Goal: Information Seeking & Learning: Learn about a topic

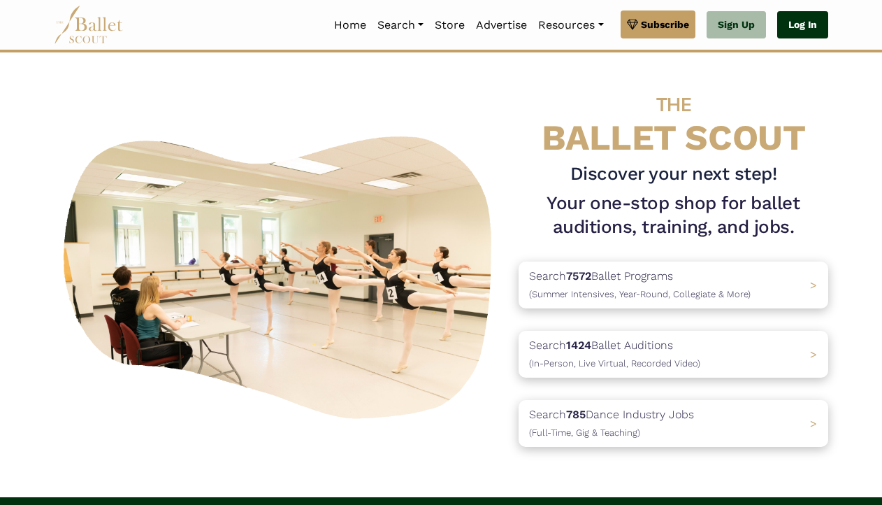
click at [796, 24] on link "Log In" at bounding box center [803, 25] width 51 height 28
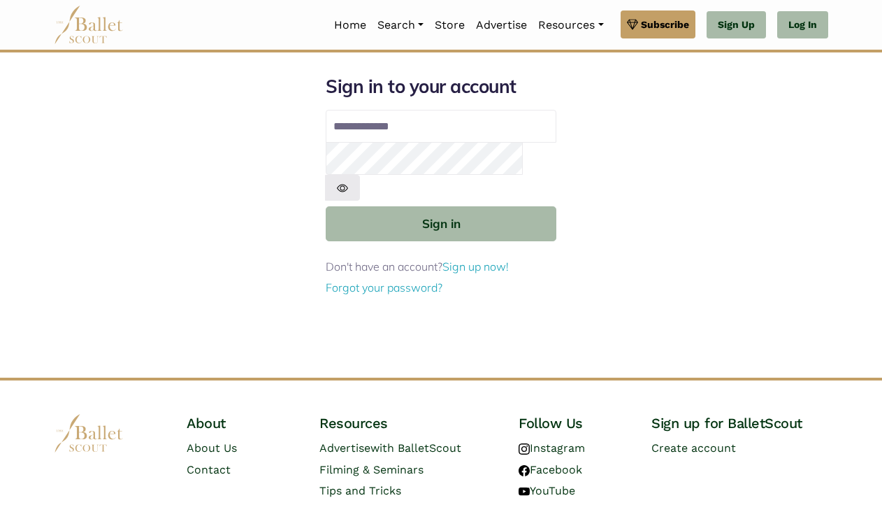
type input "**********"
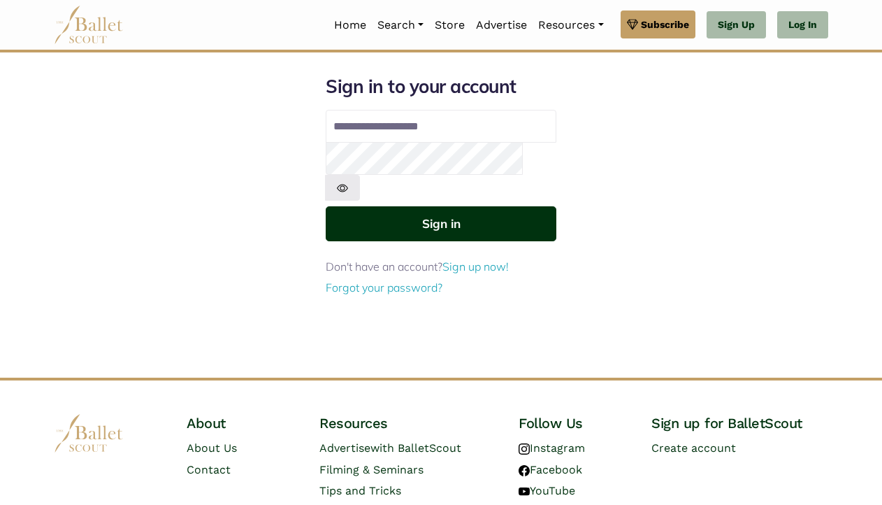
click at [477, 206] on button "Sign in" at bounding box center [441, 223] width 231 height 34
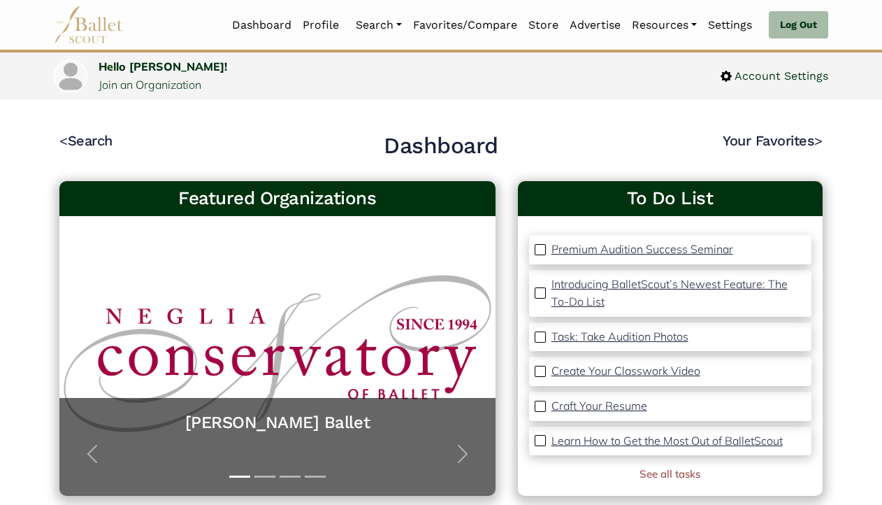
click at [372, 105] on link "Auditions" at bounding box center [417, 115] width 134 height 22
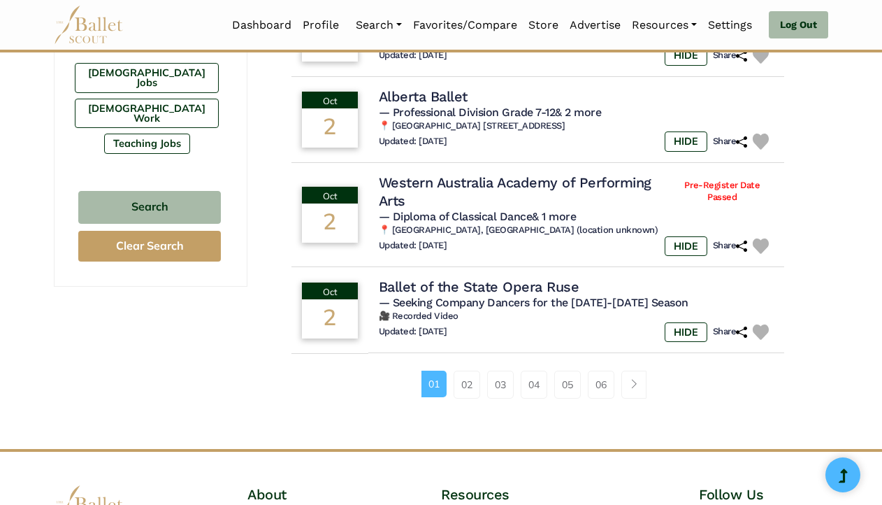
scroll to position [909, 0]
click at [471, 386] on link "02" at bounding box center [467, 384] width 27 height 28
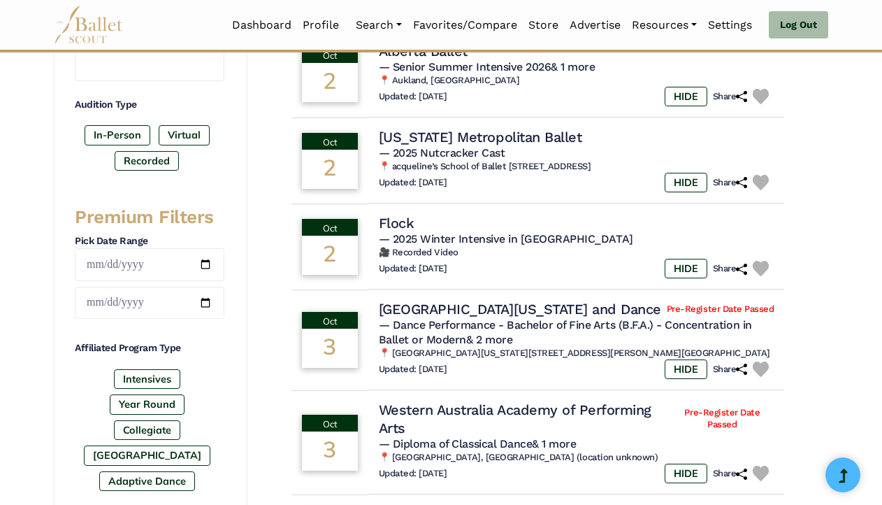
scroll to position [420, 0]
click at [431, 238] on span "— 2025 Winter Intensive in Germany" at bounding box center [506, 237] width 255 height 13
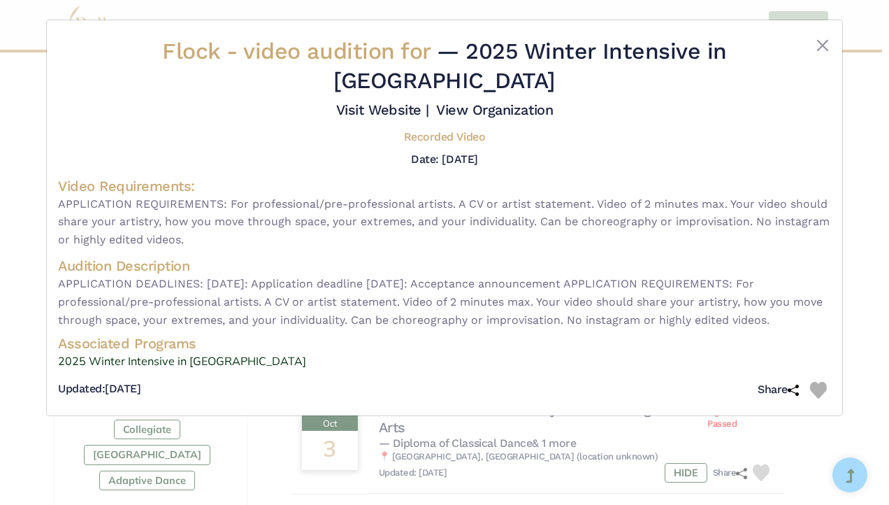
click at [154, 362] on link "2025 Winter Intensive in Germany" at bounding box center [444, 361] width 773 height 18
click at [826, 47] on button "Close" at bounding box center [823, 45] width 17 height 17
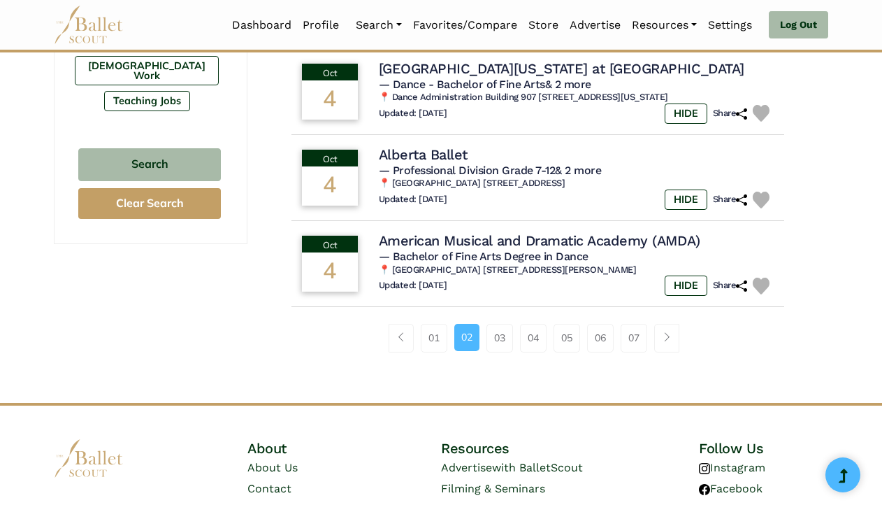
scroll to position [979, 0]
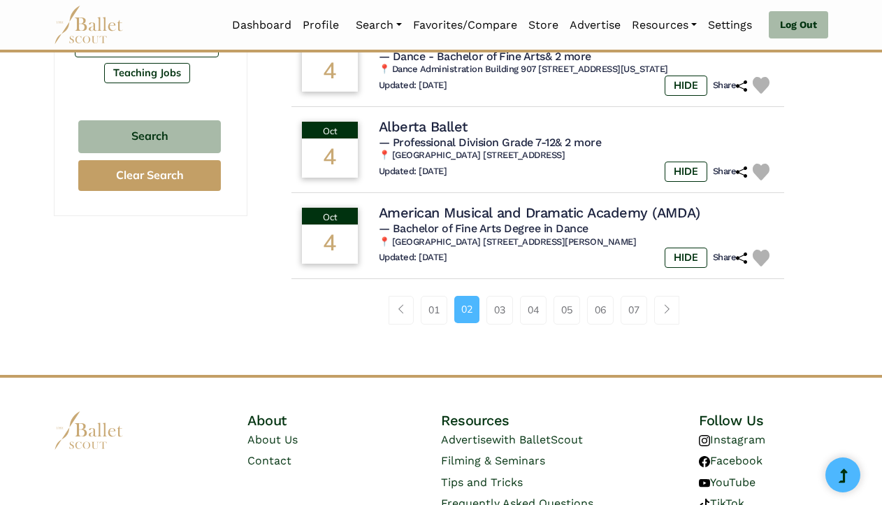
click at [504, 324] on link "03" at bounding box center [500, 310] width 27 height 28
click at [501, 324] on link "03" at bounding box center [500, 310] width 27 height 28
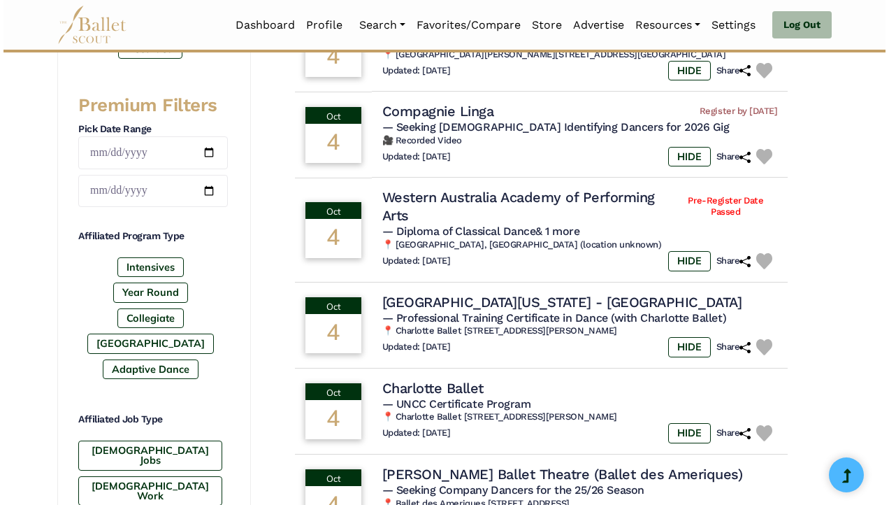
scroll to position [559, 0]
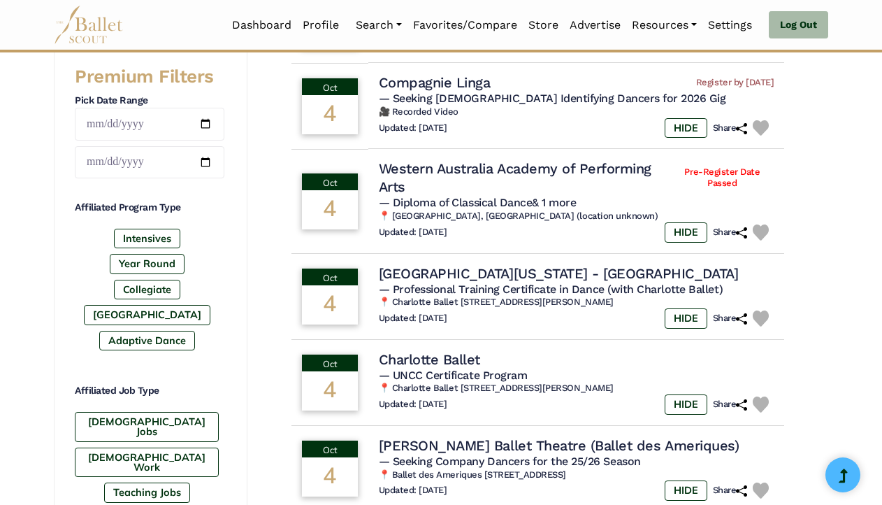
click at [443, 359] on h4 "Charlotte Ballet" at bounding box center [429, 359] width 101 height 18
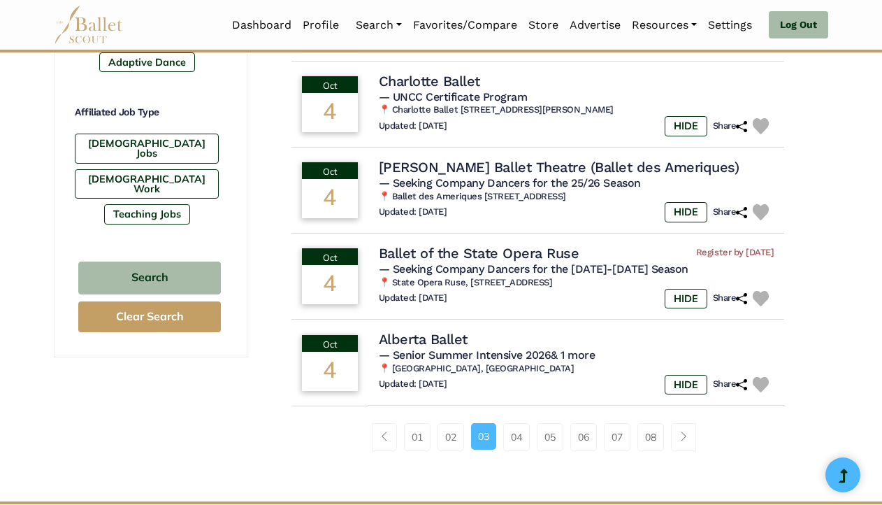
scroll to position [839, 0]
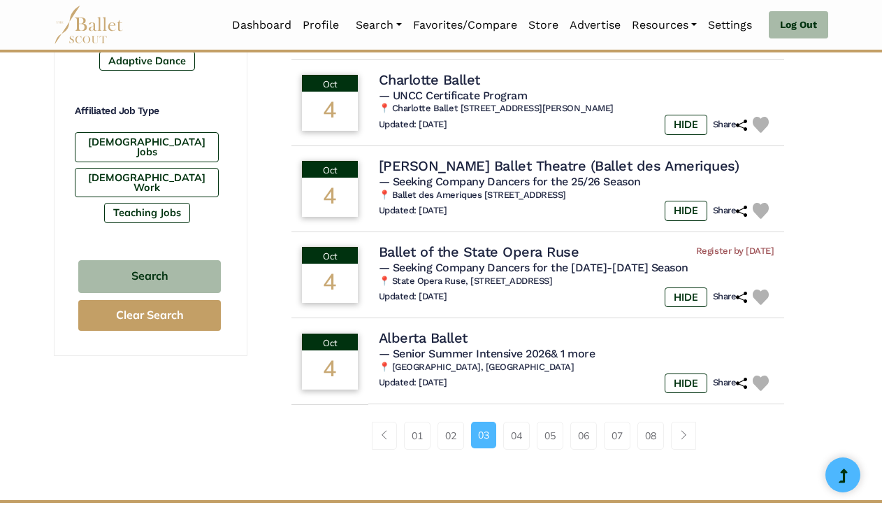
click at [529, 439] on link "04" at bounding box center [516, 436] width 27 height 28
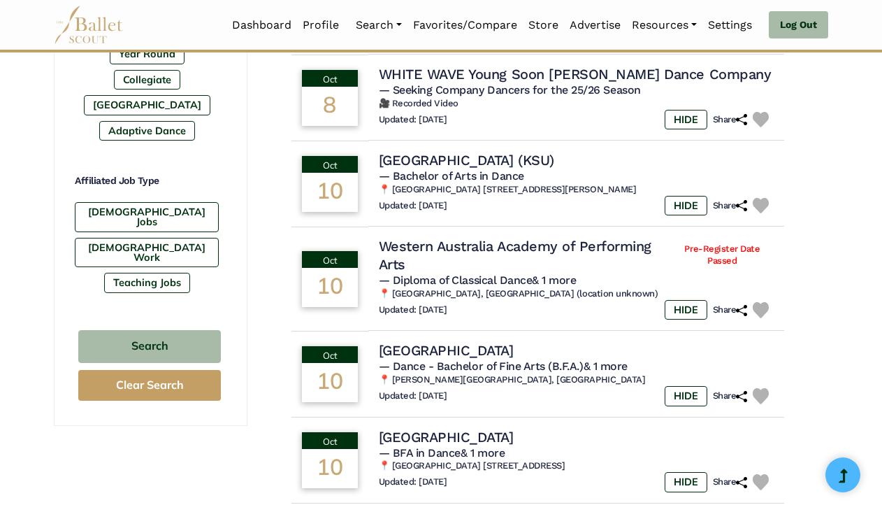
scroll to position [839, 0]
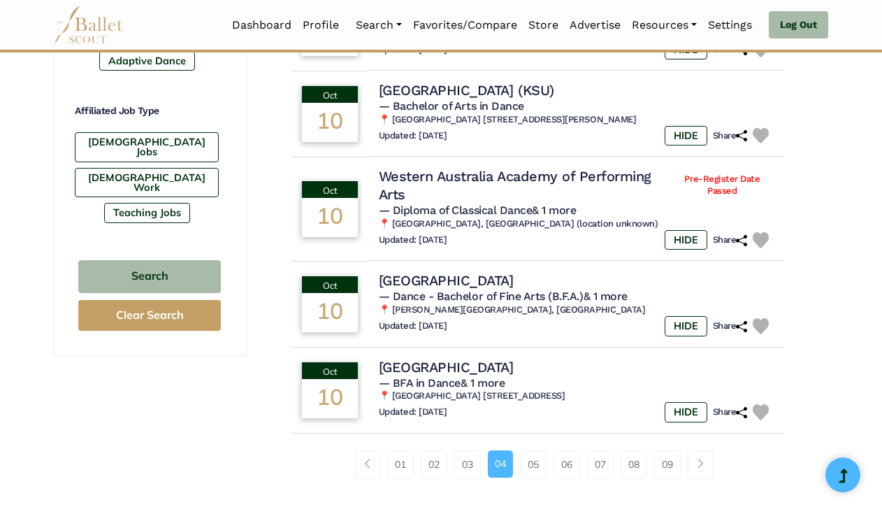
click at [539, 468] on link "05" at bounding box center [533, 464] width 27 height 28
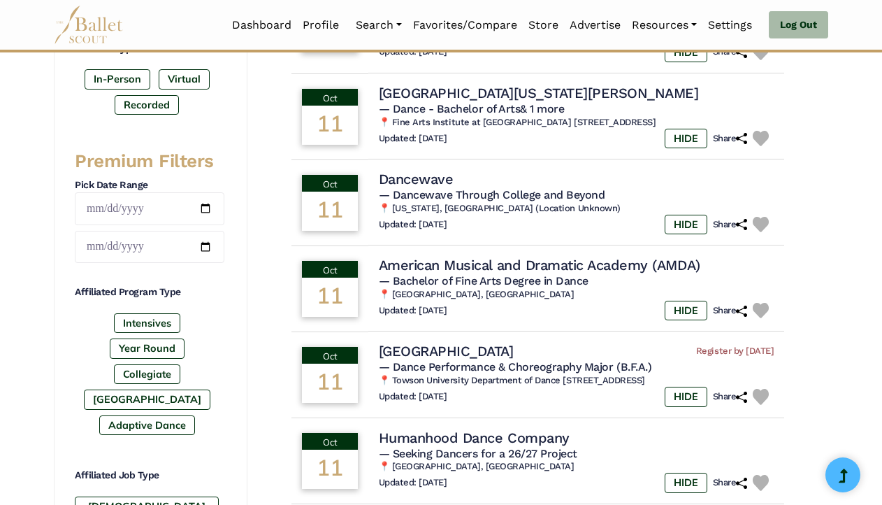
scroll to position [489, 0]
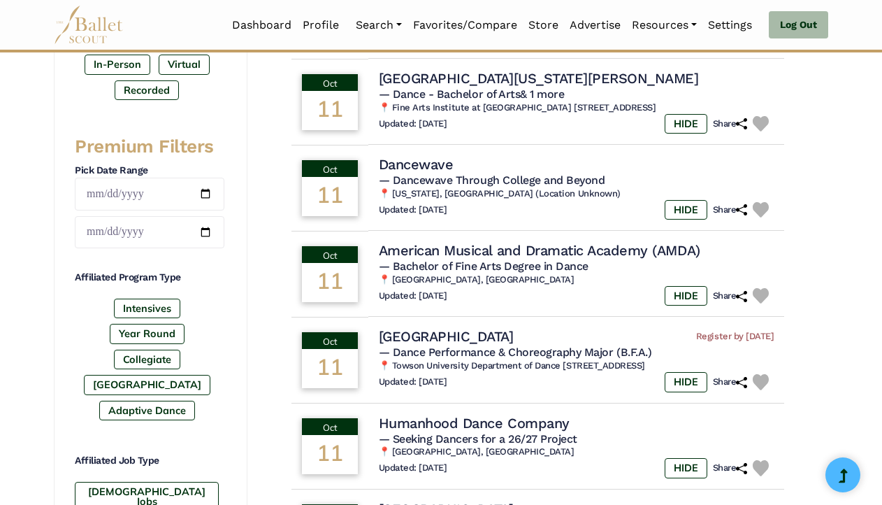
click at [428, 178] on span "— Dancewave Through College and Beyond" at bounding box center [492, 179] width 227 height 13
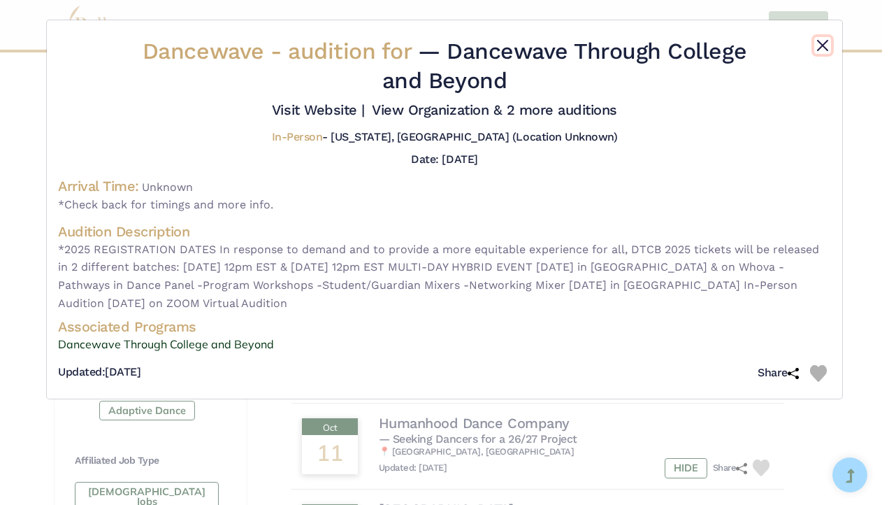
click at [820, 45] on button "Close" at bounding box center [823, 45] width 17 height 17
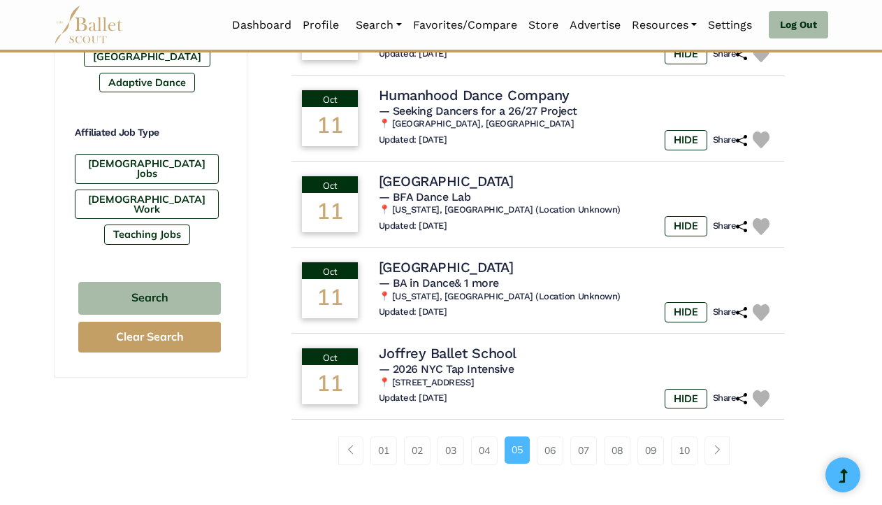
scroll to position [839, 0]
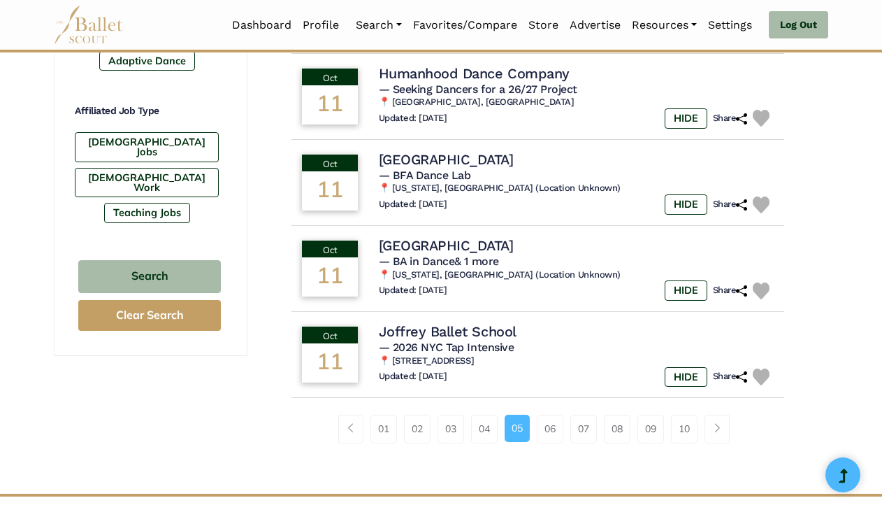
click at [553, 430] on link "06" at bounding box center [550, 429] width 27 height 28
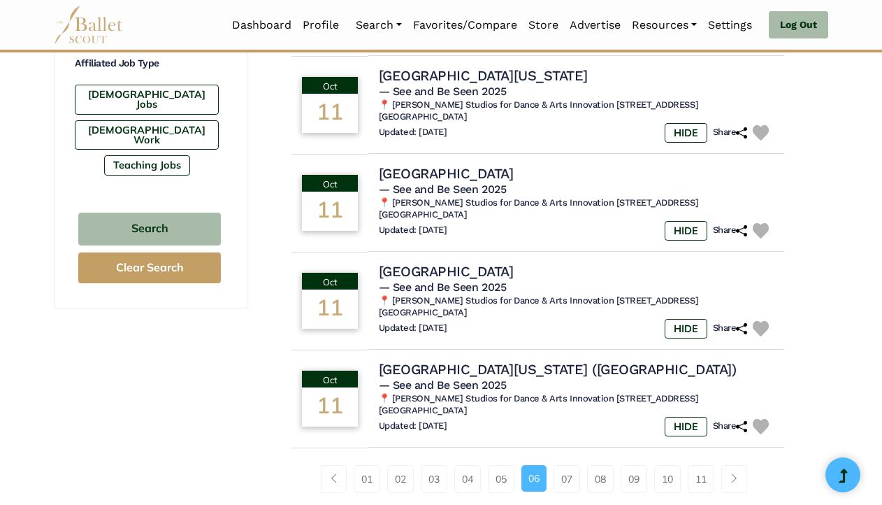
scroll to position [909, 0]
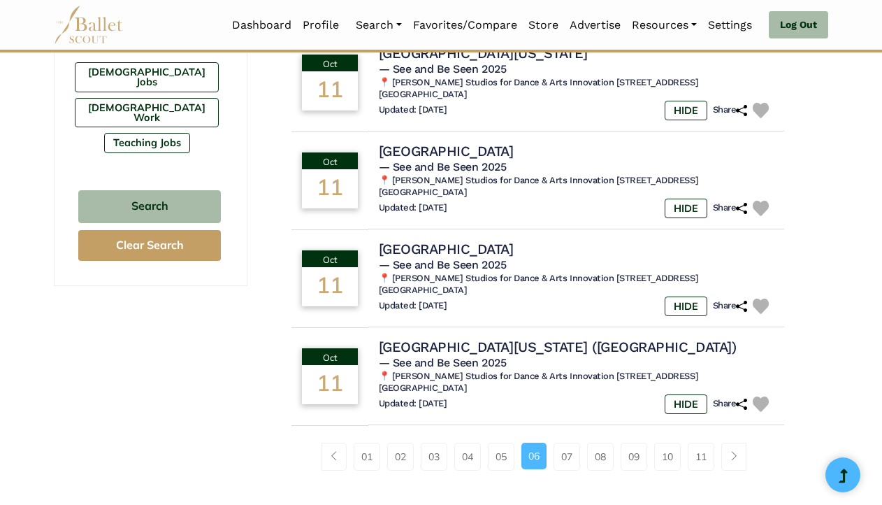
click at [571, 443] on link "07" at bounding box center [567, 457] width 27 height 28
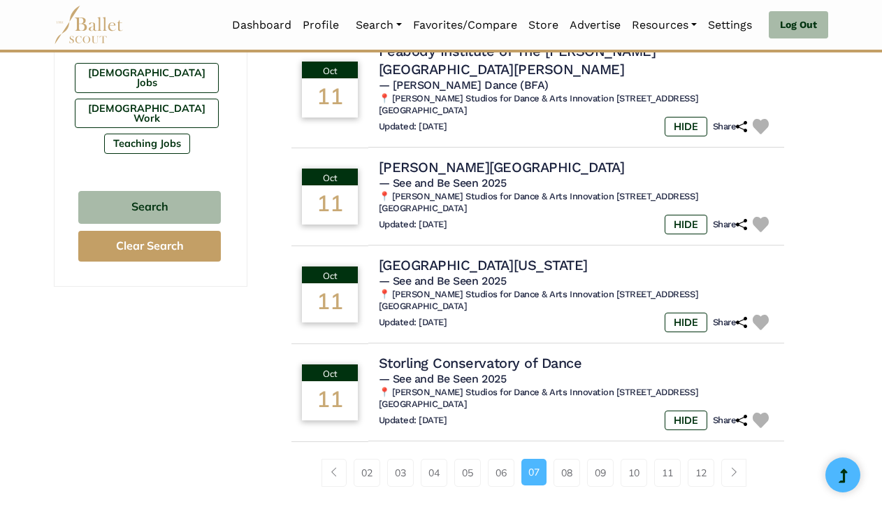
scroll to position [909, 0]
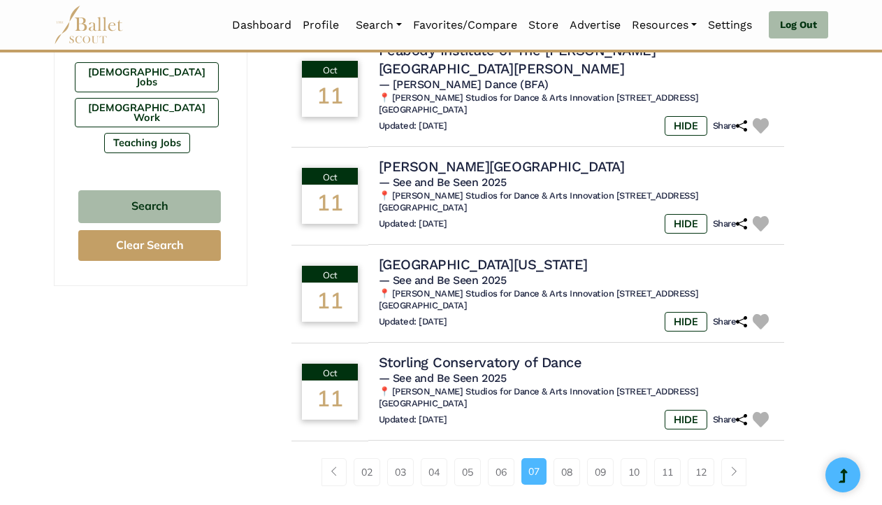
click at [568, 458] on link "08" at bounding box center [567, 472] width 27 height 28
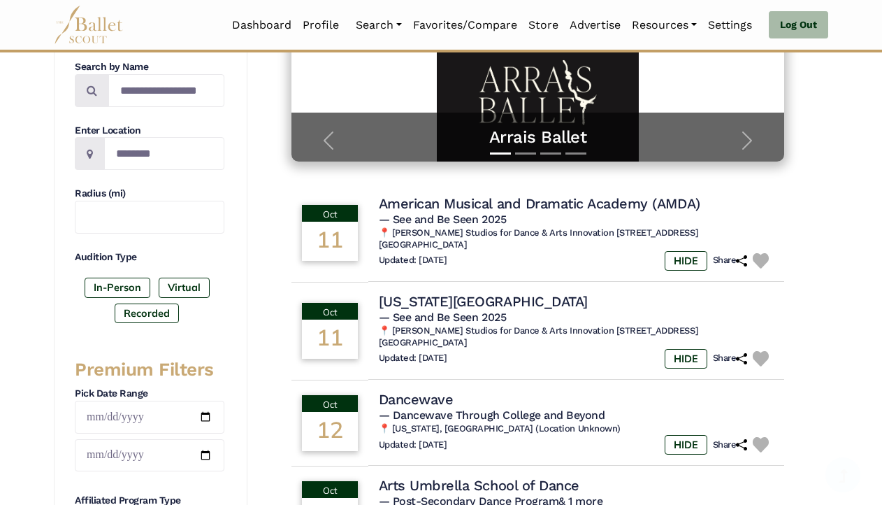
scroll to position [280, 0]
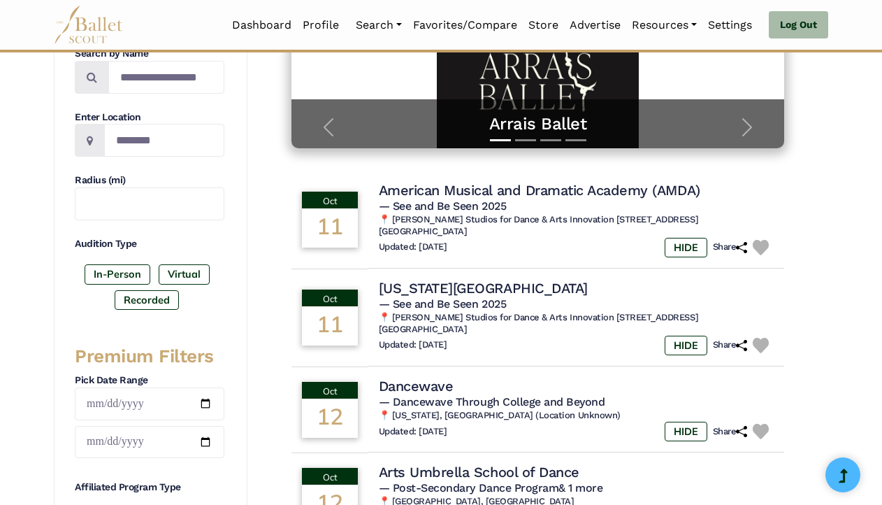
click at [452, 289] on h4 "Florida State University" at bounding box center [483, 288] width 209 height 18
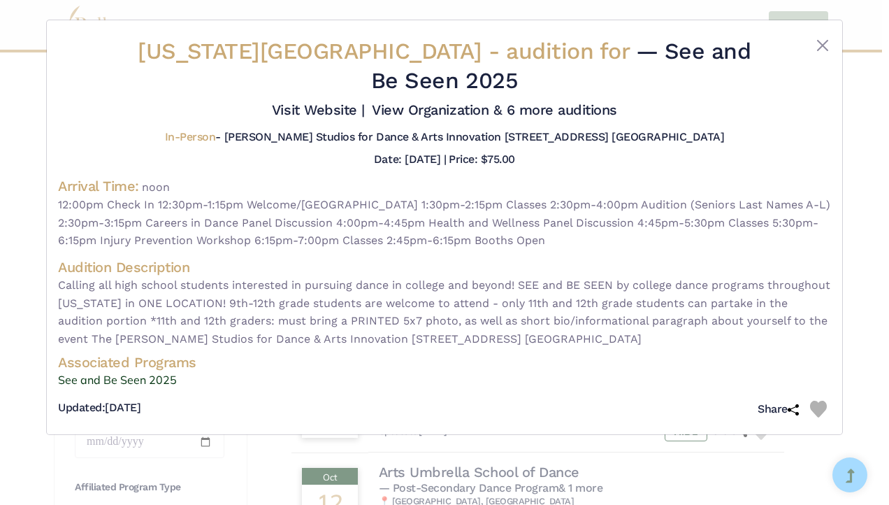
click at [303, 103] on link "Visit Website |" at bounding box center [318, 109] width 93 height 17
click at [825, 46] on button "Close" at bounding box center [823, 45] width 17 height 17
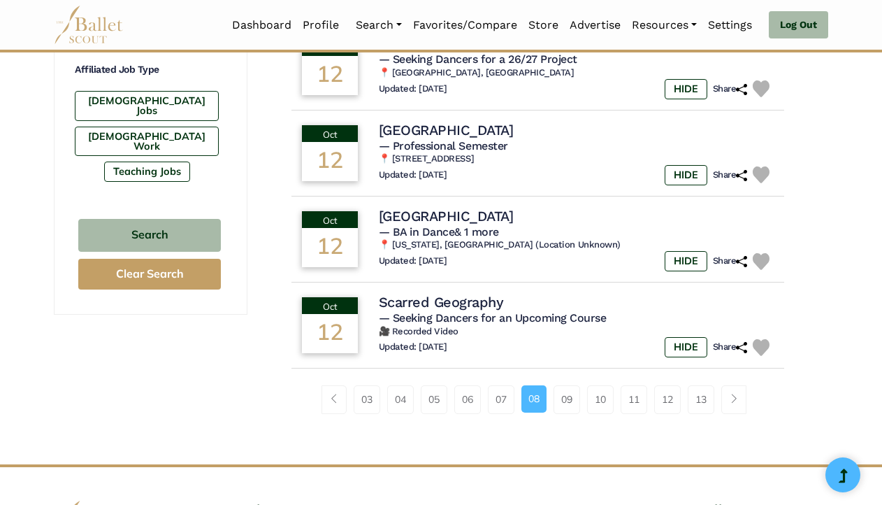
scroll to position [909, 0]
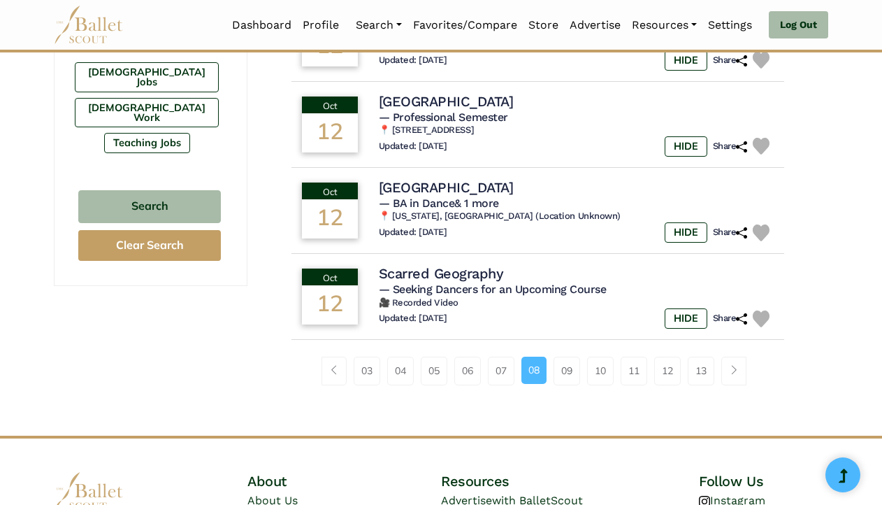
click at [564, 378] on link "09" at bounding box center [567, 371] width 27 height 28
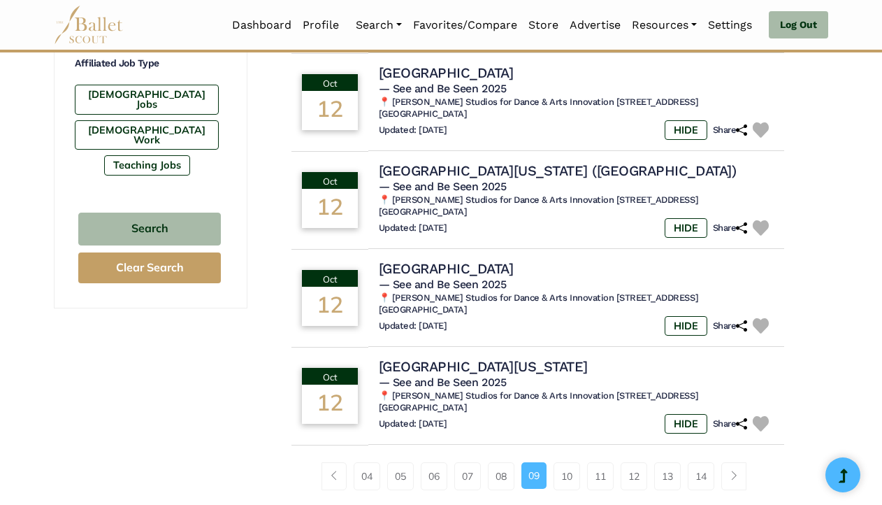
scroll to position [909, 0]
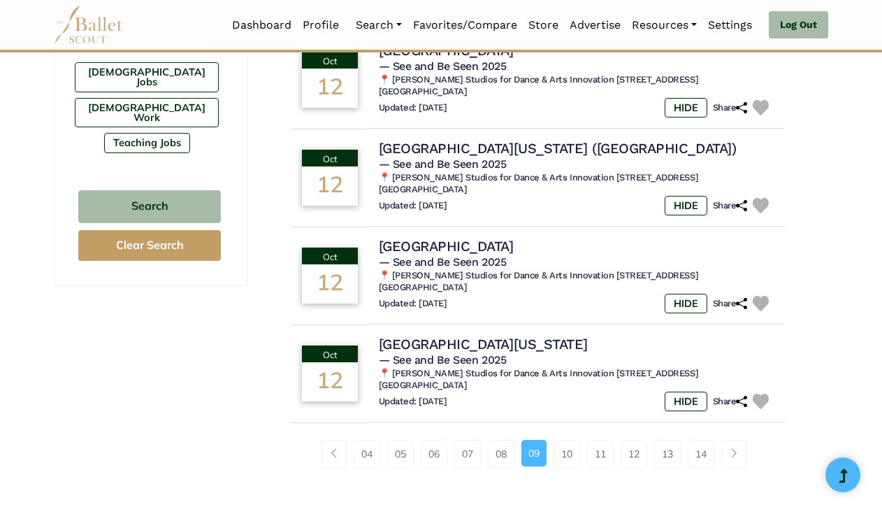
click at [566, 457] on link "10" at bounding box center [567, 454] width 27 height 28
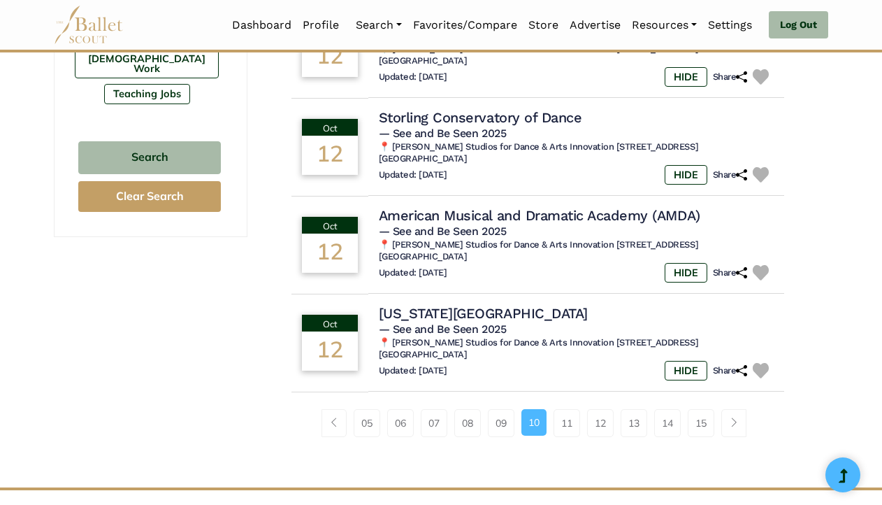
scroll to position [979, 0]
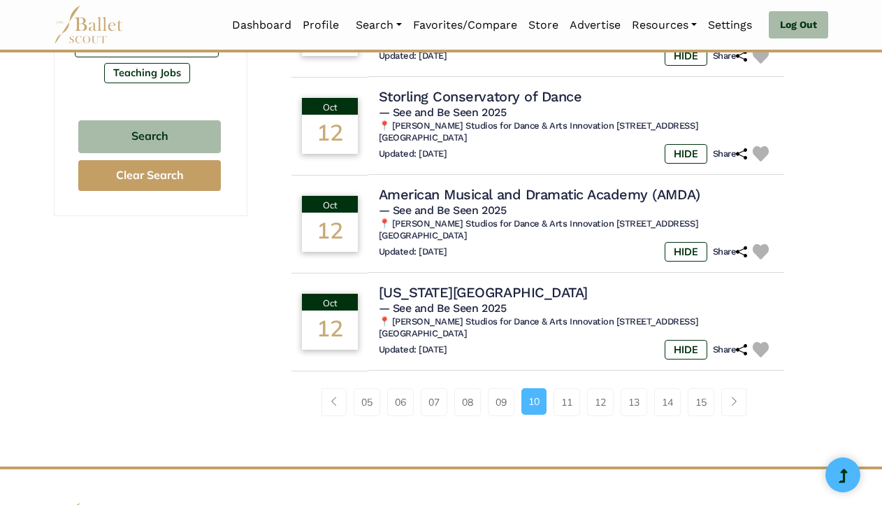
click at [569, 392] on link "11" at bounding box center [567, 402] width 27 height 28
click at [572, 388] on link "11" at bounding box center [567, 402] width 27 height 28
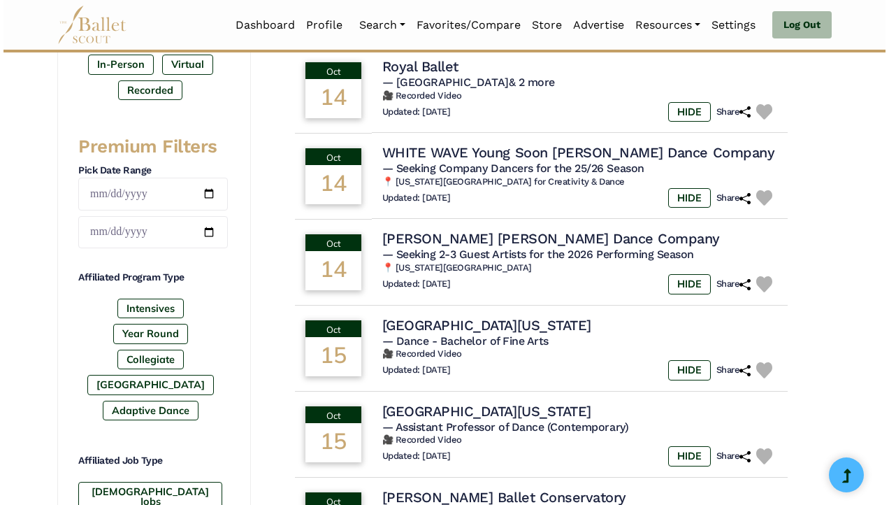
scroll to position [559, 0]
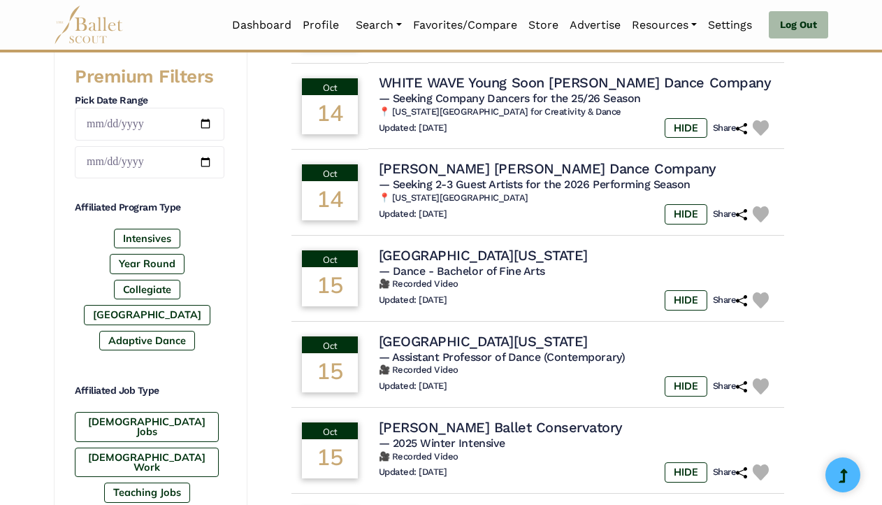
click at [482, 431] on h4 "Cary Ballet Conservatory" at bounding box center [501, 427] width 244 height 18
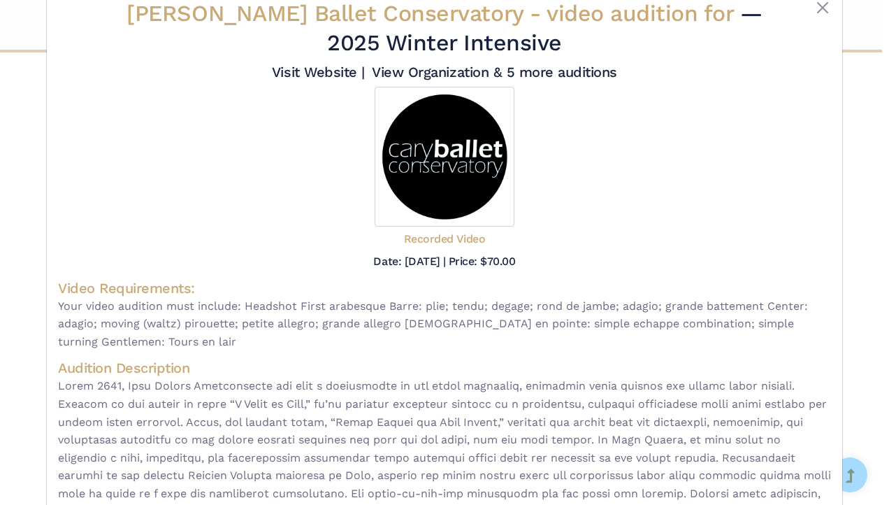
scroll to position [195, 0]
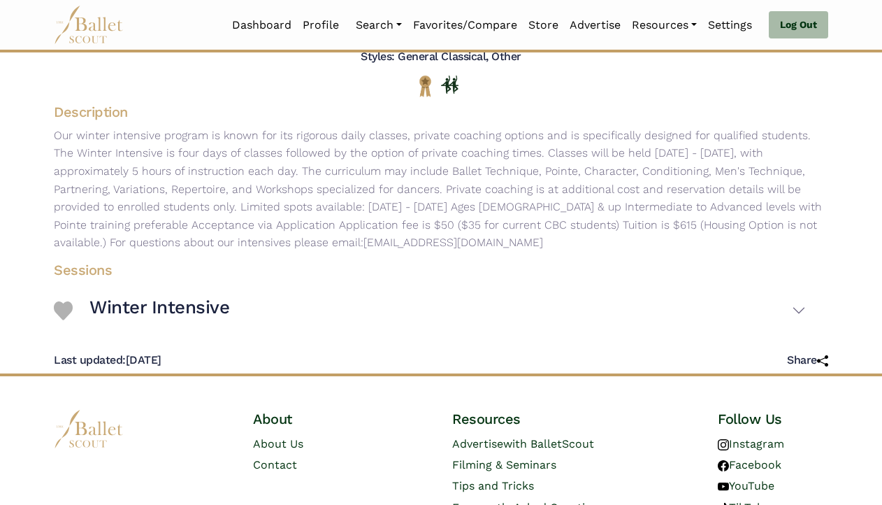
scroll to position [255, 0]
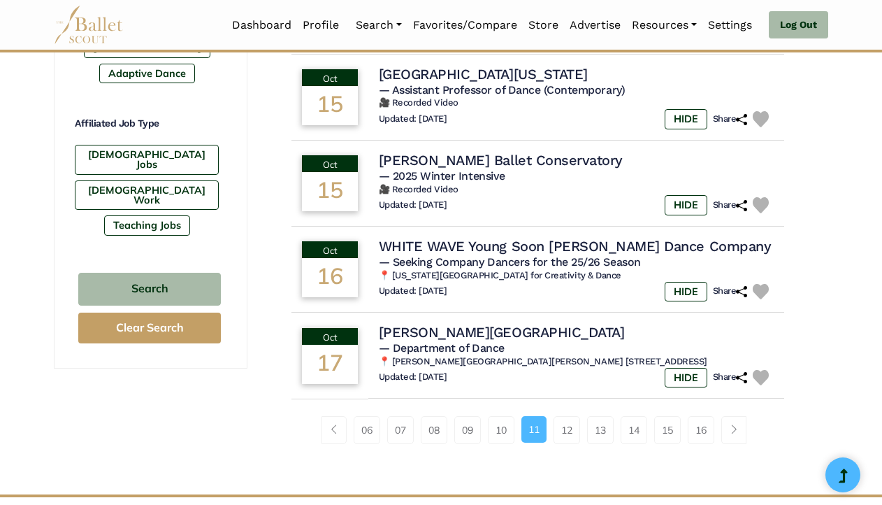
scroll to position [839, 0]
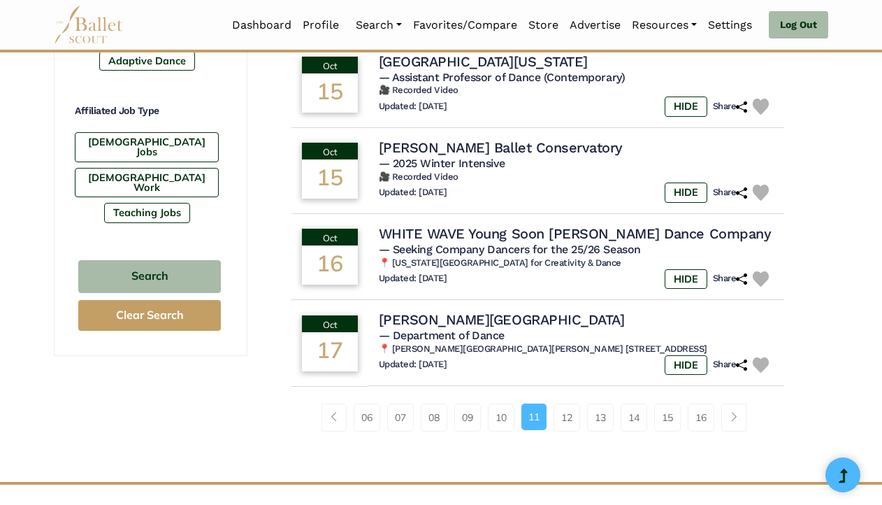
click at [565, 421] on link "12" at bounding box center [567, 417] width 27 height 28
click at [576, 421] on link "12" at bounding box center [567, 417] width 27 height 28
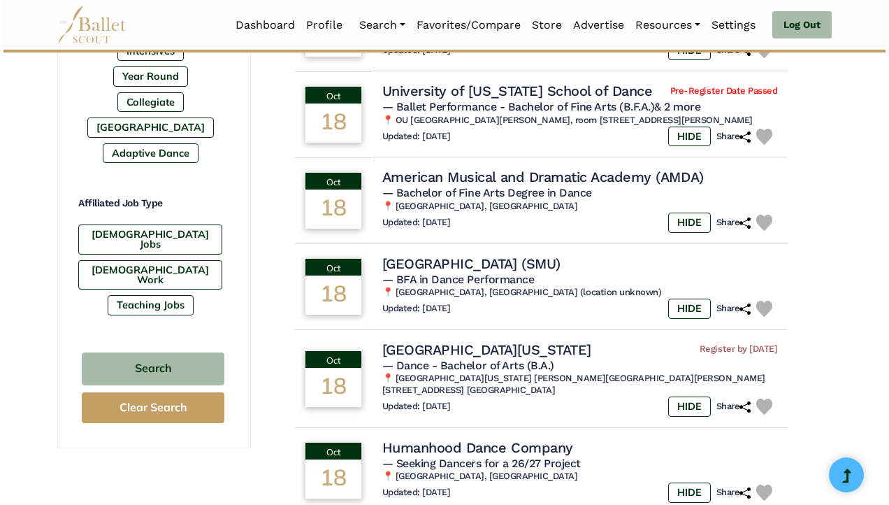
scroll to position [769, 0]
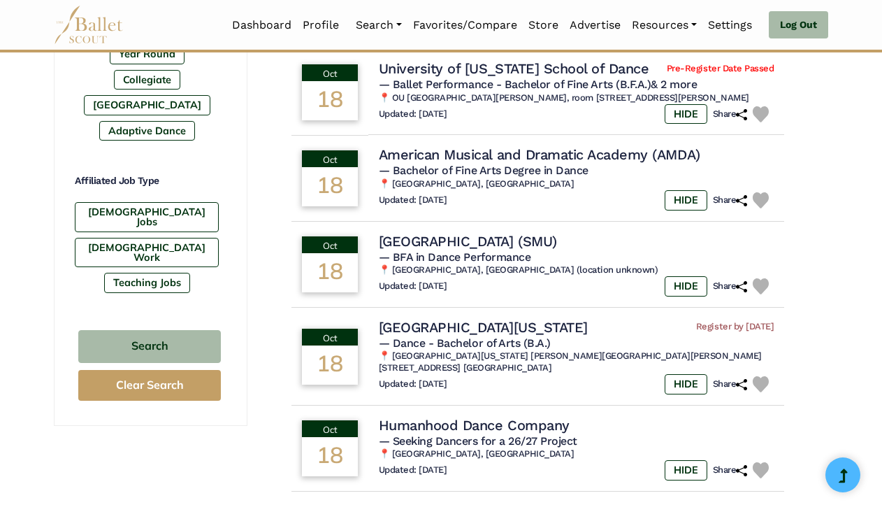
click at [454, 230] on td "Southern Methodist University (SMU) — BFA in Dance Performance 📍 Atlanta, GA (l…" at bounding box center [576, 265] width 417 height 86
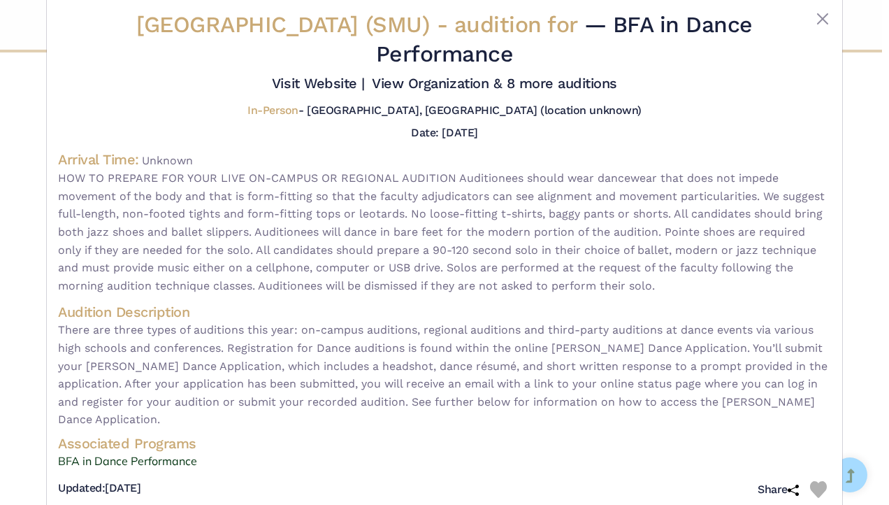
scroll to position [38, 0]
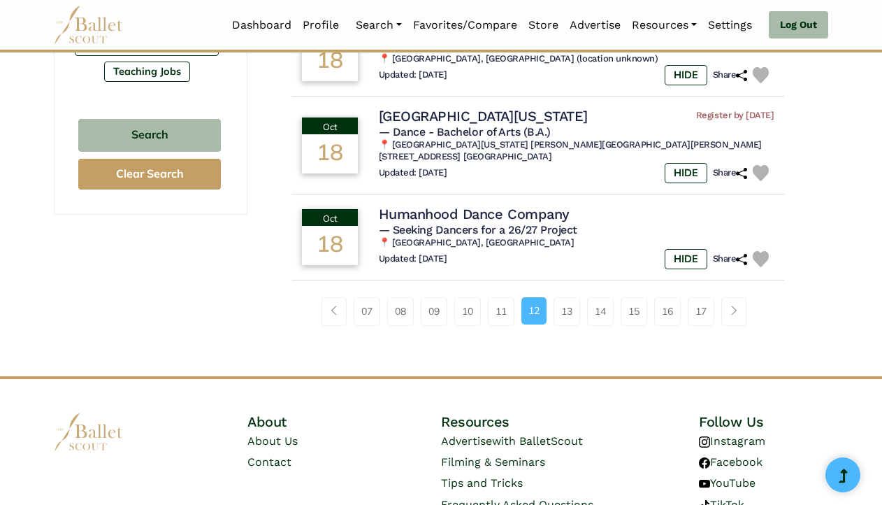
scroll to position [1049, 0]
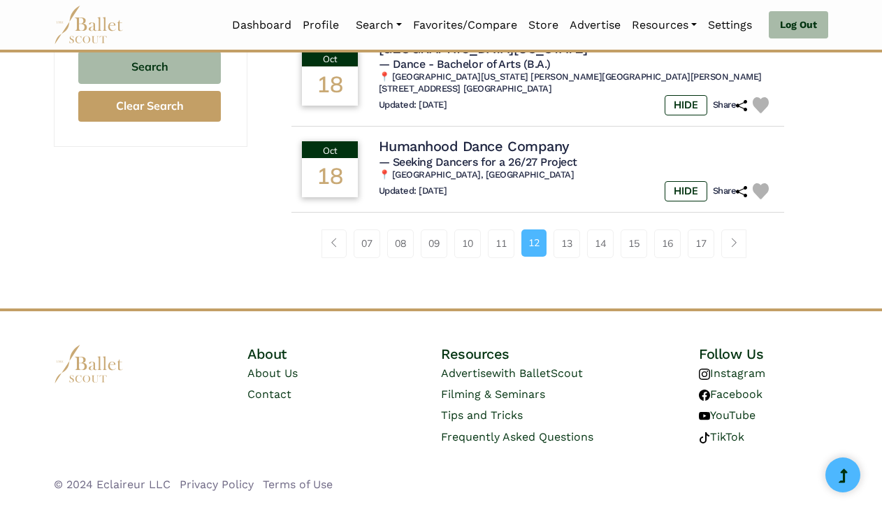
click at [566, 241] on link "13" at bounding box center [567, 243] width 27 height 28
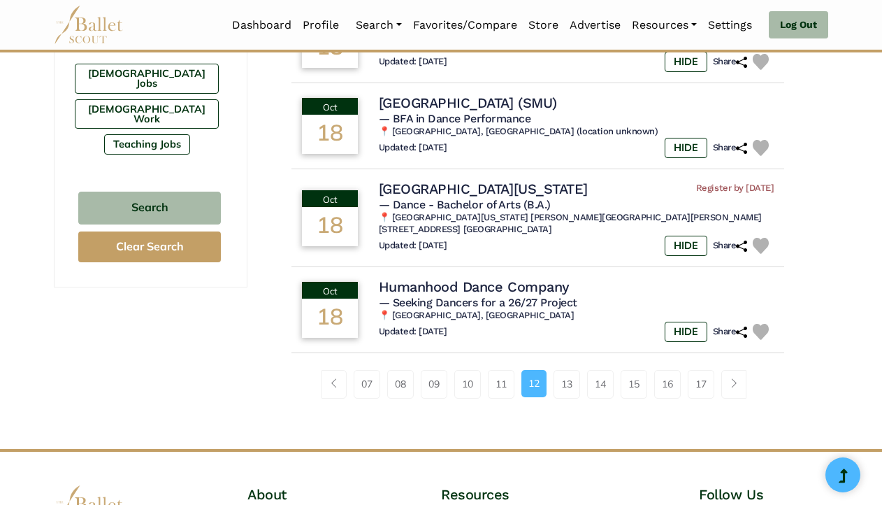
scroll to position [909, 0]
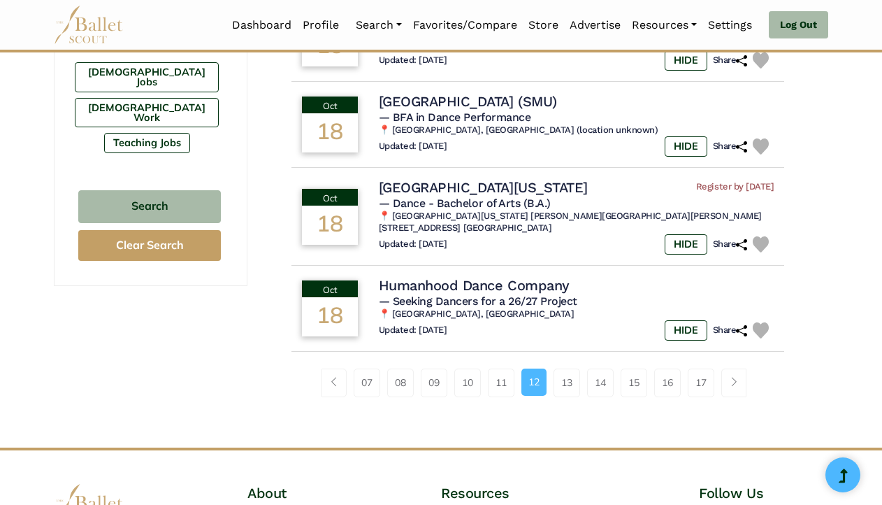
click at [564, 387] on link "13" at bounding box center [567, 382] width 27 height 28
click at [568, 382] on link "13" at bounding box center [567, 382] width 27 height 28
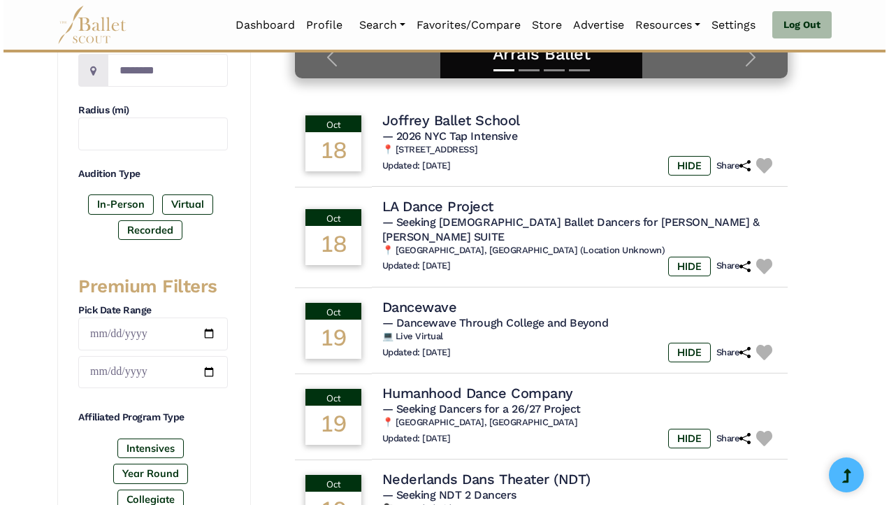
scroll to position [420, 0]
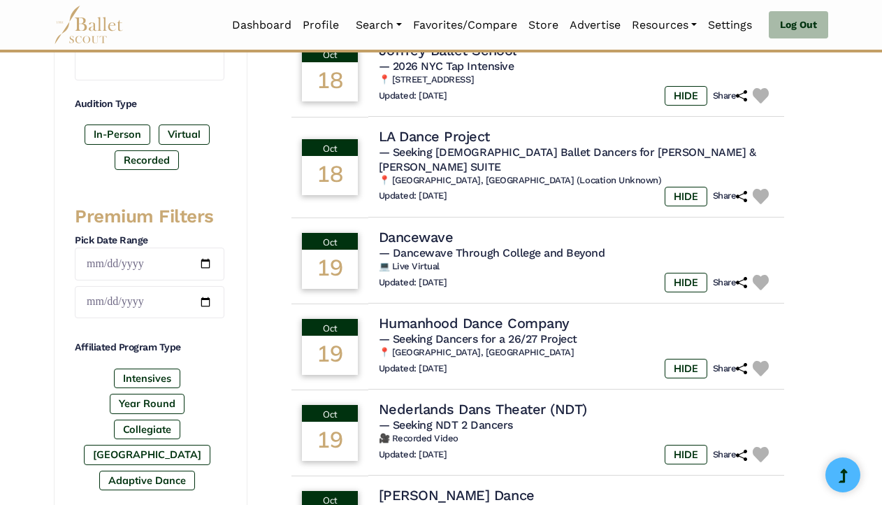
click at [482, 402] on h4 "Nederlands Dans Theater (NDT)" at bounding box center [483, 409] width 208 height 18
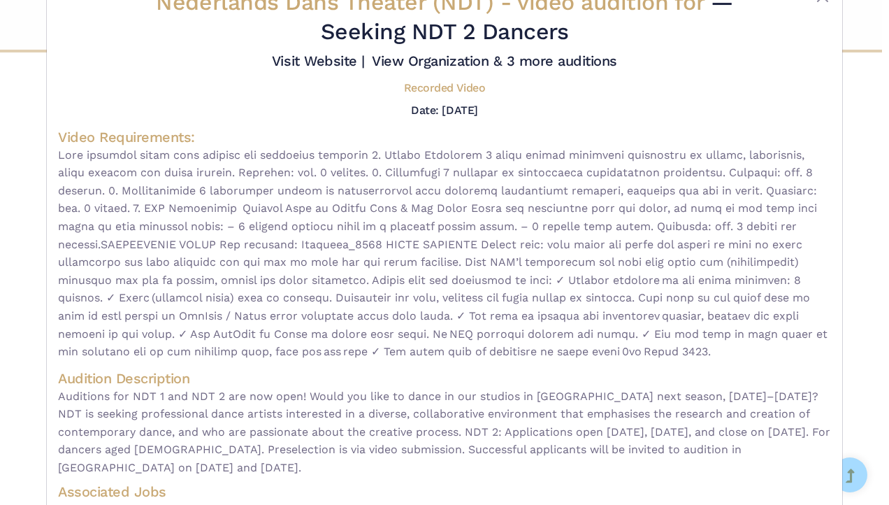
scroll to position [0, 0]
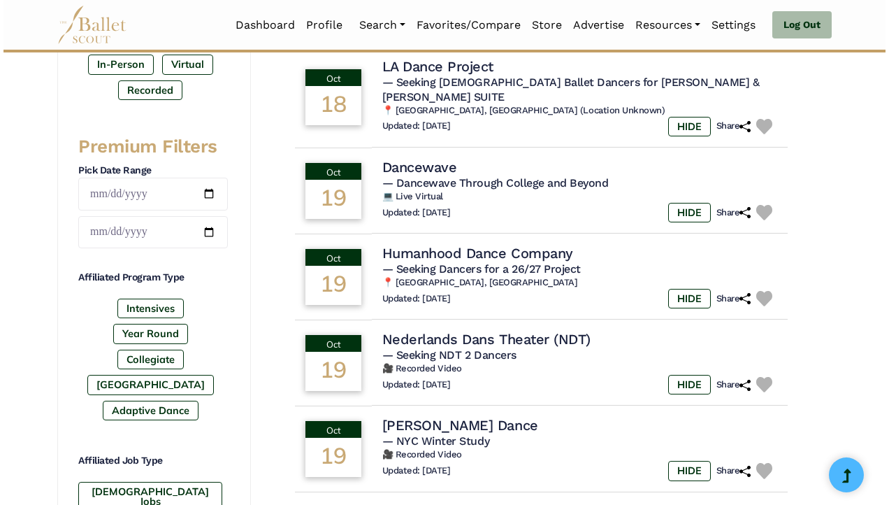
scroll to position [559, 0]
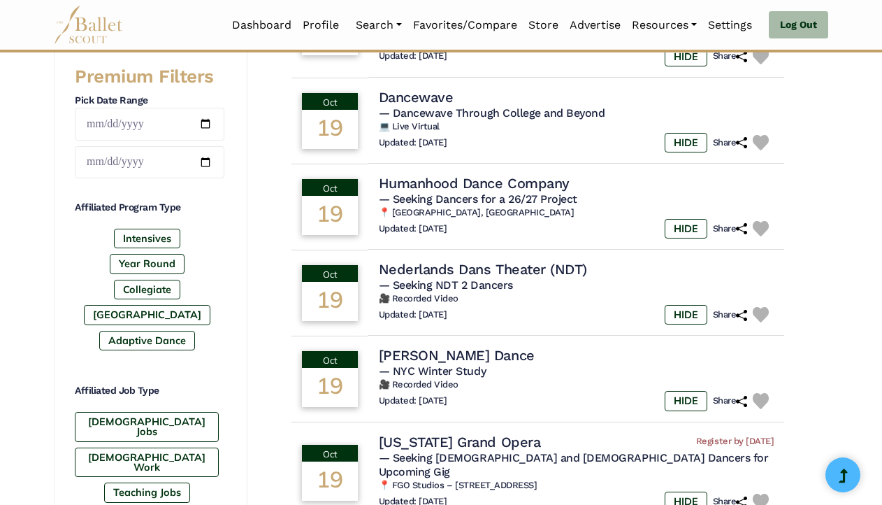
click at [413, 260] on h4 "Nederlands Dans Theater (NDT)" at bounding box center [483, 269] width 208 height 18
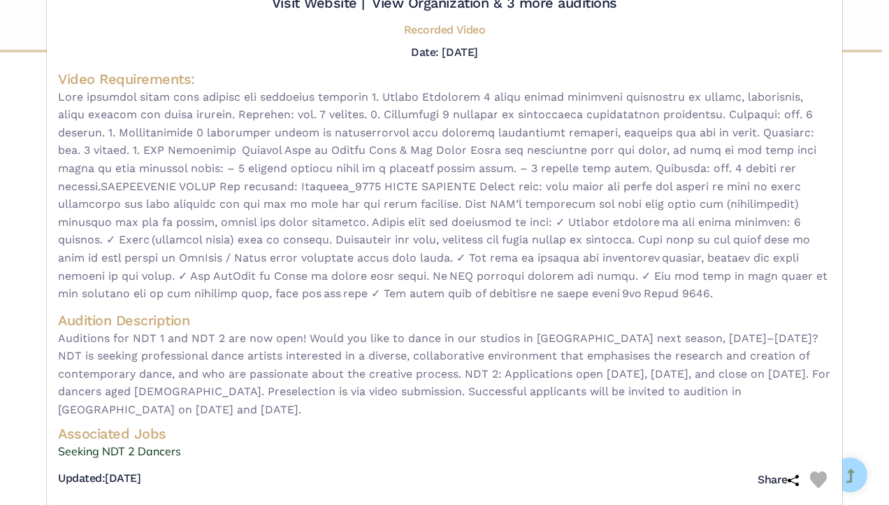
scroll to position [127, 0]
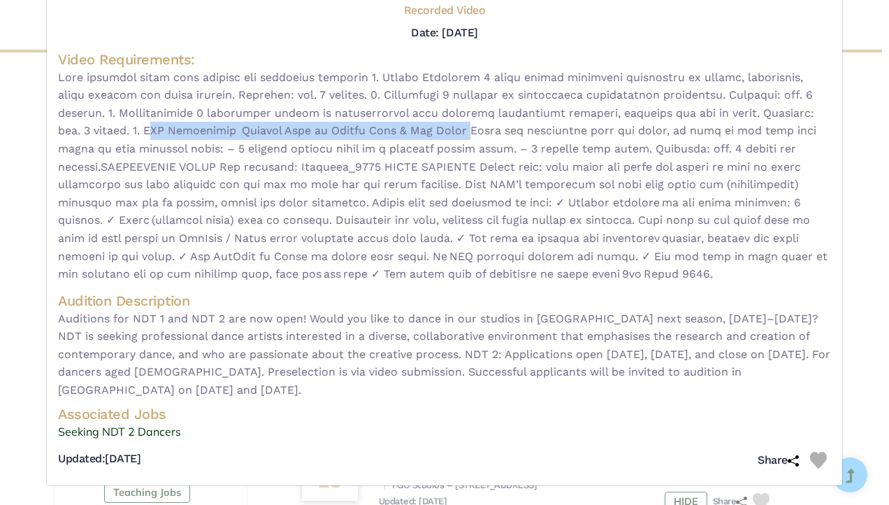
drag, startPoint x: 151, startPoint y: 128, endPoint x: 466, endPoint y: 130, distance: 315.3
click at [466, 130] on span at bounding box center [444, 176] width 773 height 215
copy span "NDT Repertoire Bedroom Folk by Sharon Eyal & Gai Behar"
click at [292, 299] on h4 "Audition Description" at bounding box center [444, 301] width 773 height 18
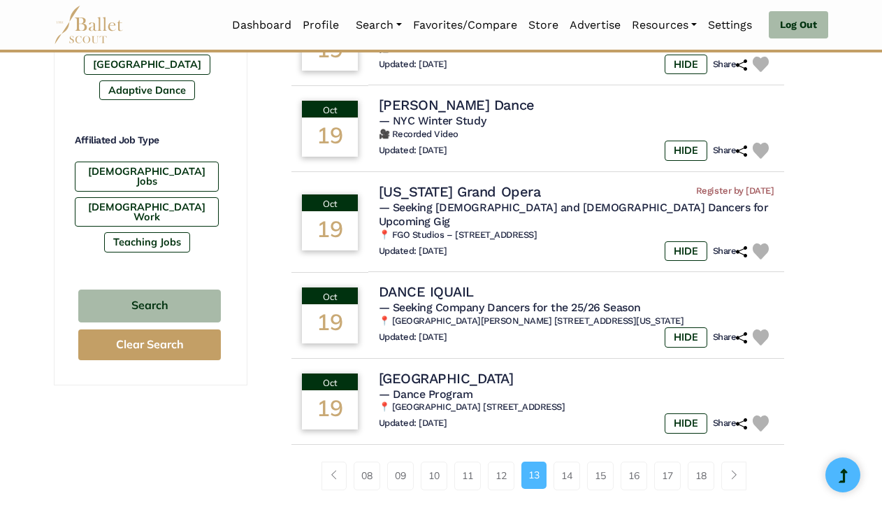
scroll to position [839, 0]
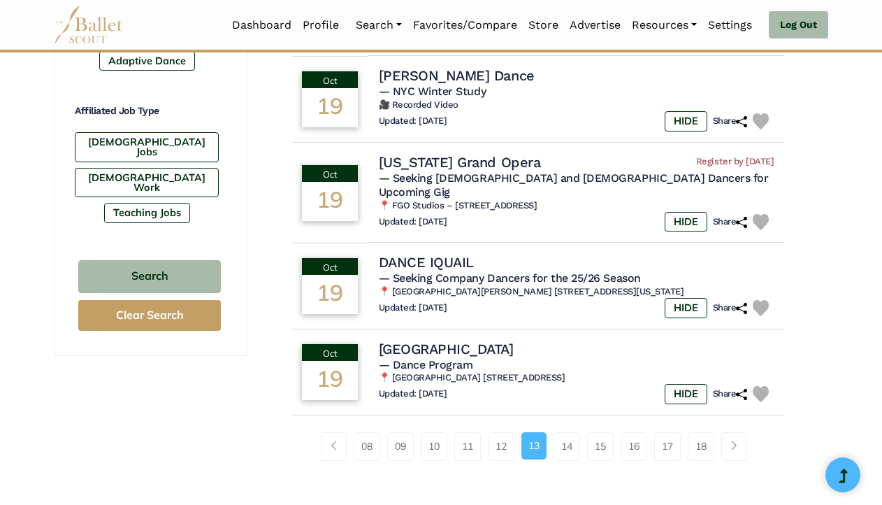
click at [569, 432] on link "14" at bounding box center [567, 446] width 27 height 28
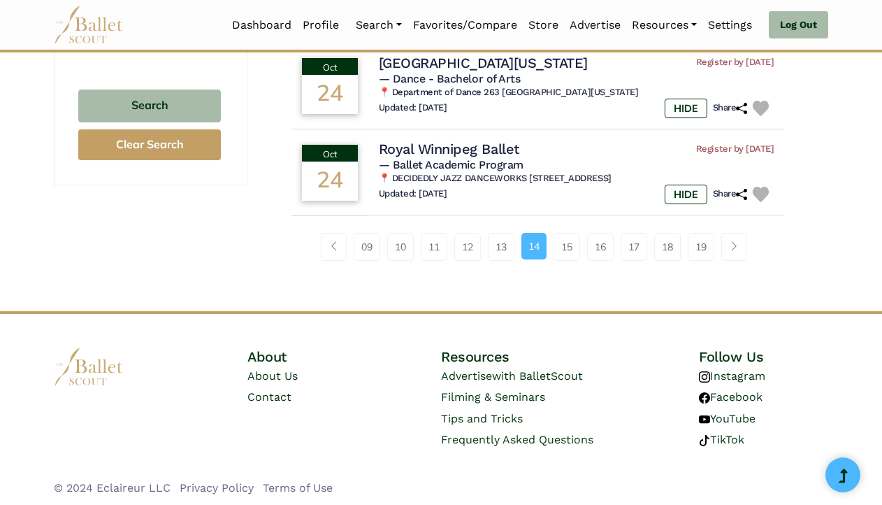
scroll to position [1014, 0]
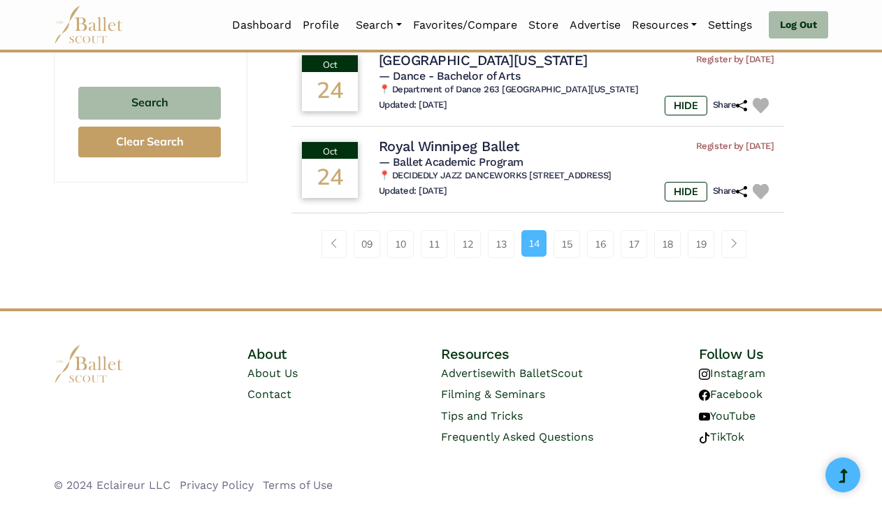
click at [571, 244] on link "15" at bounding box center [567, 244] width 27 height 28
click at [572, 249] on link "15" at bounding box center [567, 244] width 27 height 28
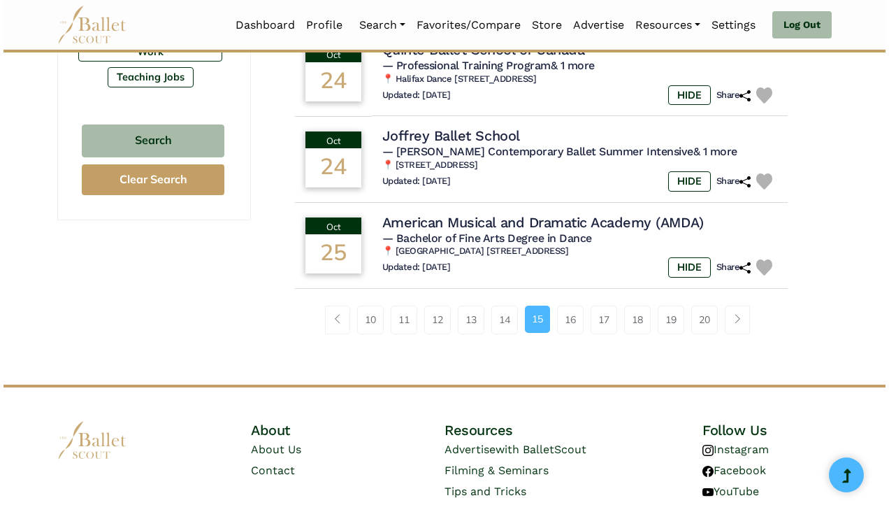
scroll to position [979, 0]
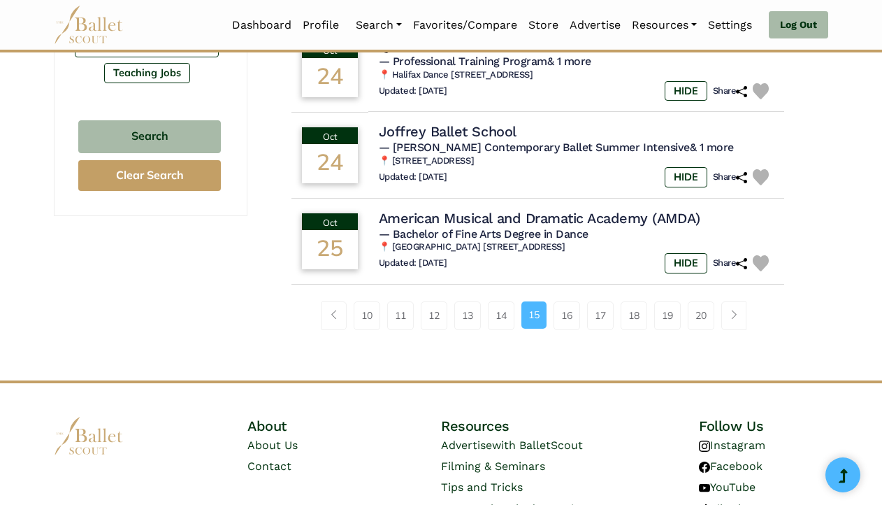
click at [460, 227] on h4 "American Musical and Dramatic Academy (AMDA)" at bounding box center [540, 218] width 322 height 18
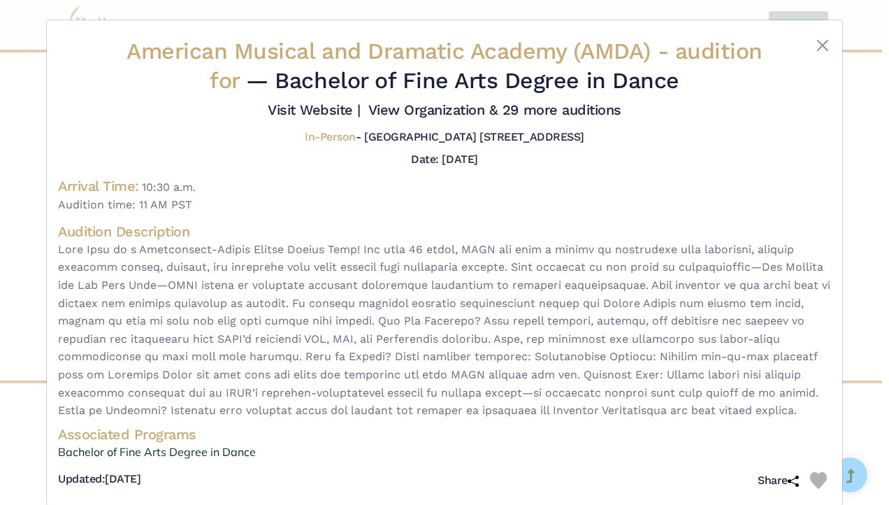
click at [292, 109] on link "Visit Website |" at bounding box center [314, 109] width 93 height 17
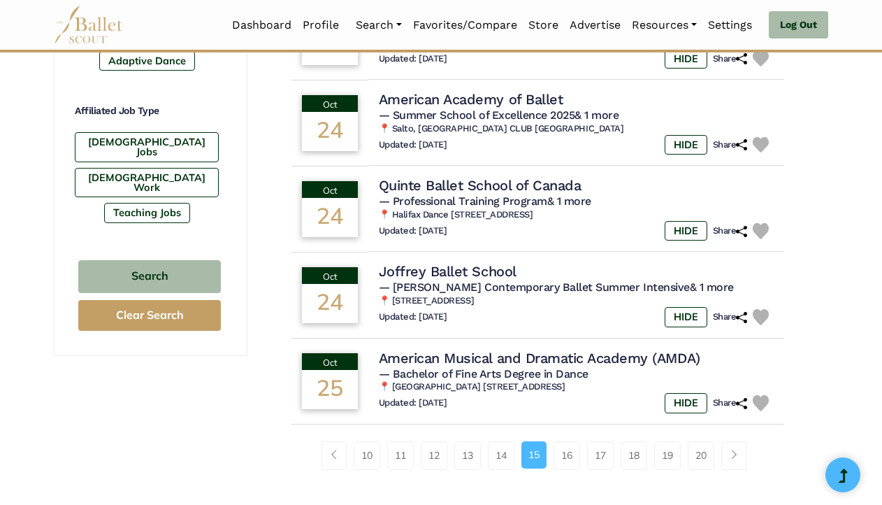
scroll to position [909, 0]
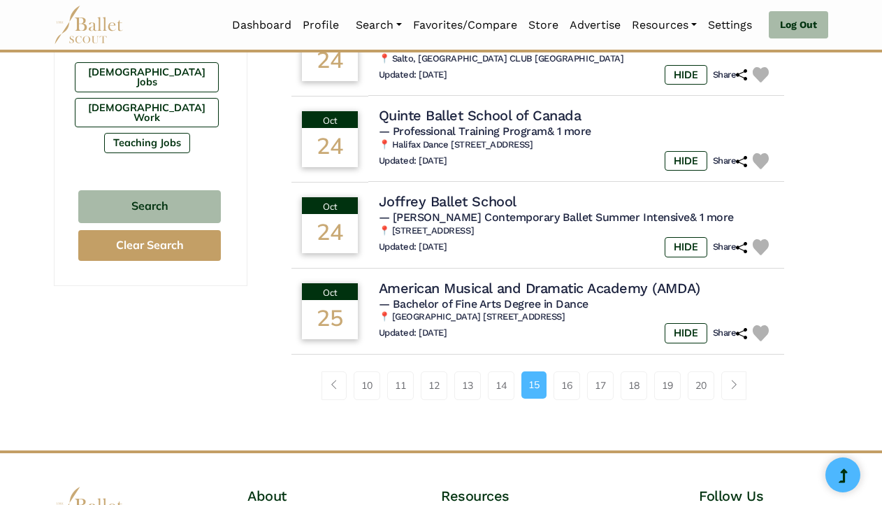
click at [574, 399] on link "16" at bounding box center [567, 385] width 27 height 28
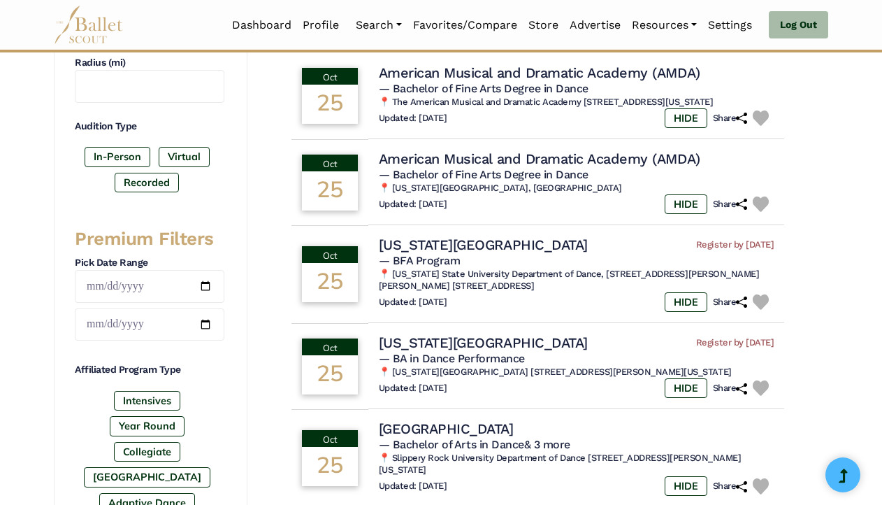
scroll to position [420, 0]
